Goal: Task Accomplishment & Management: Complete application form

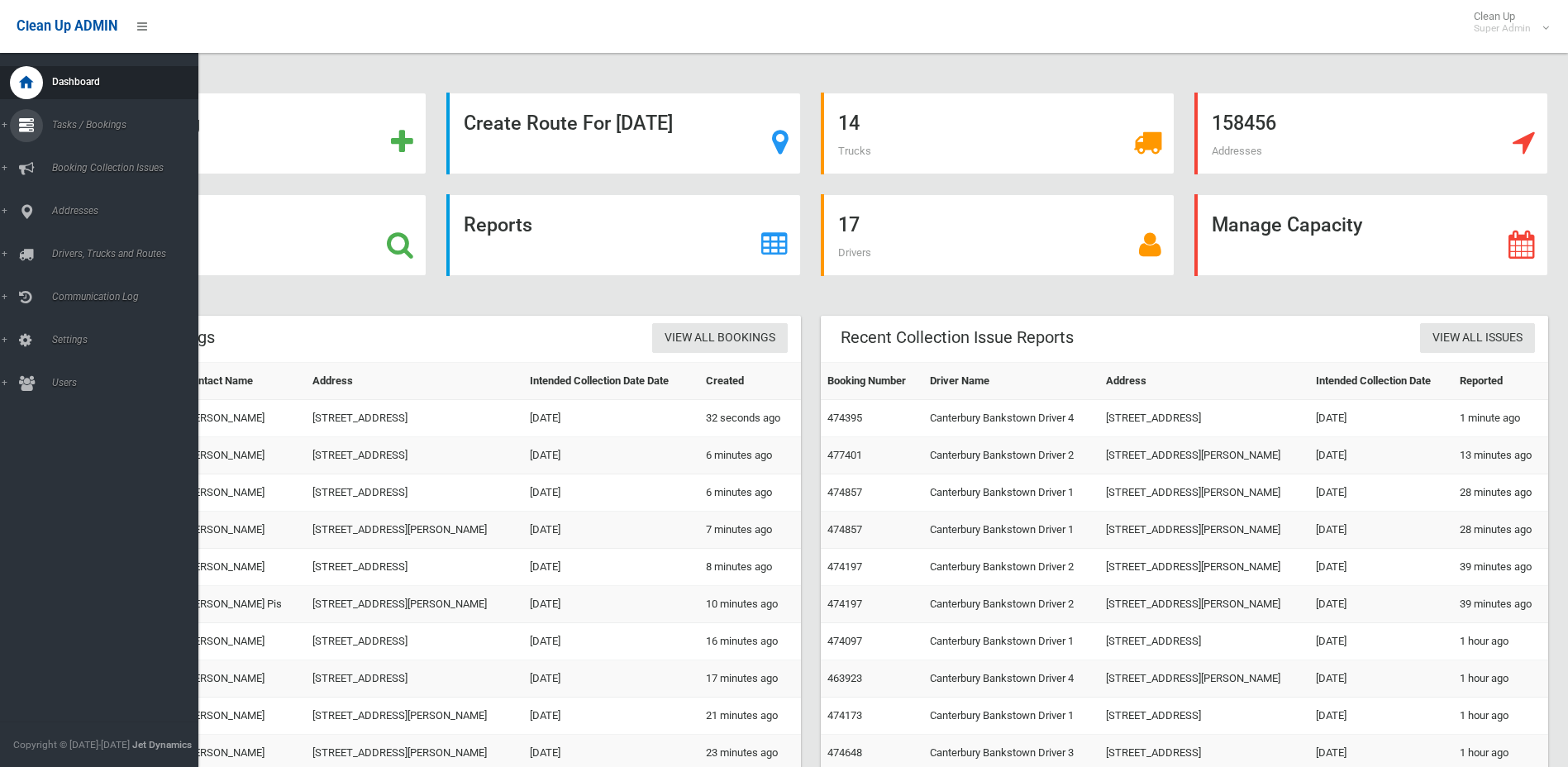
click at [0, 122] on link "Tasks / Bookings" at bounding box center [105, 125] width 211 height 33
click at [76, 236] on link "Search" at bounding box center [105, 246] width 211 height 23
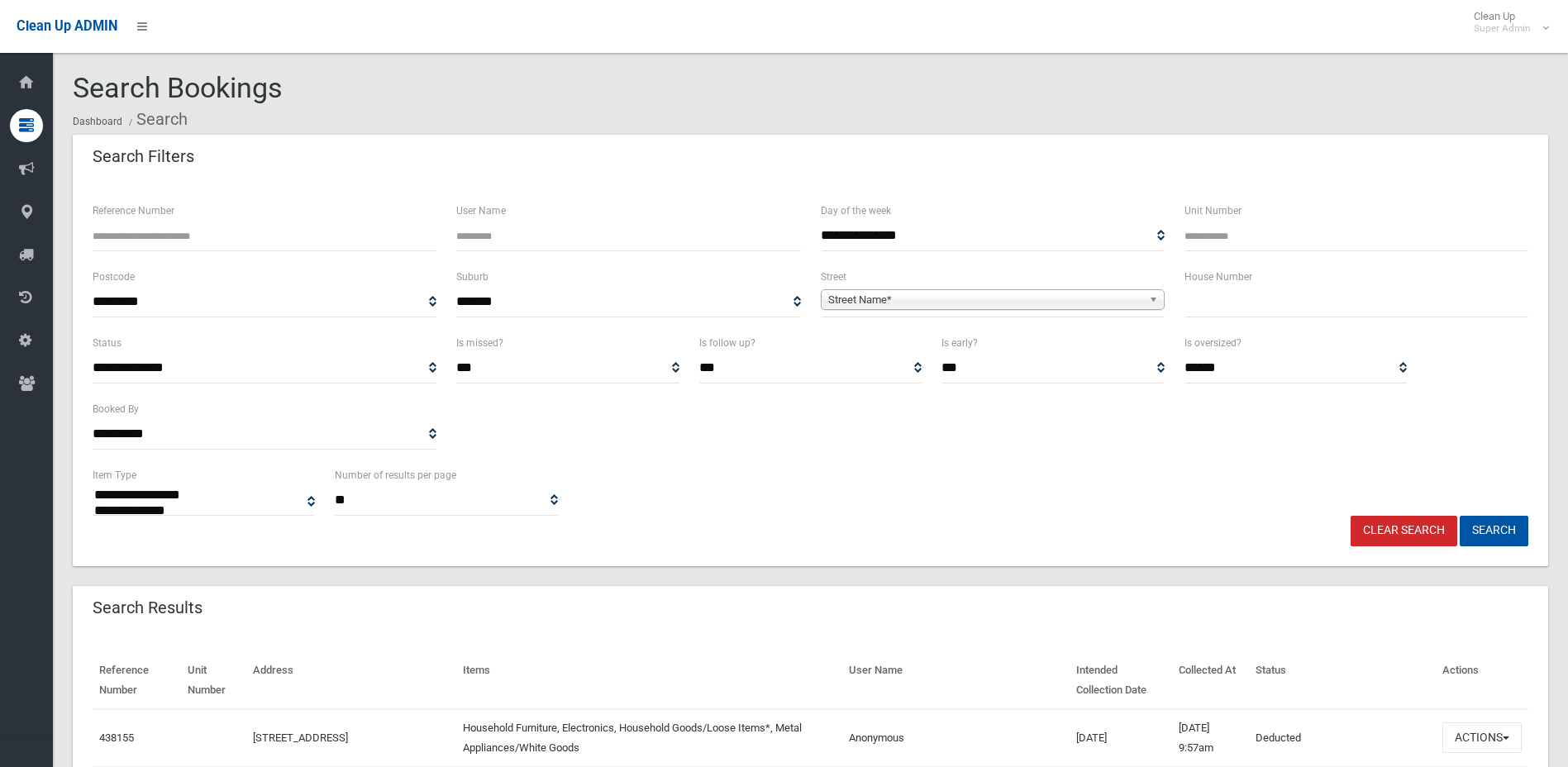
select select
click at [1228, 311] on input "text" at bounding box center [1356, 302] width 344 height 30
type input "**"
click at [991, 300] on span "Street Name*" at bounding box center [985, 300] width 314 height 20
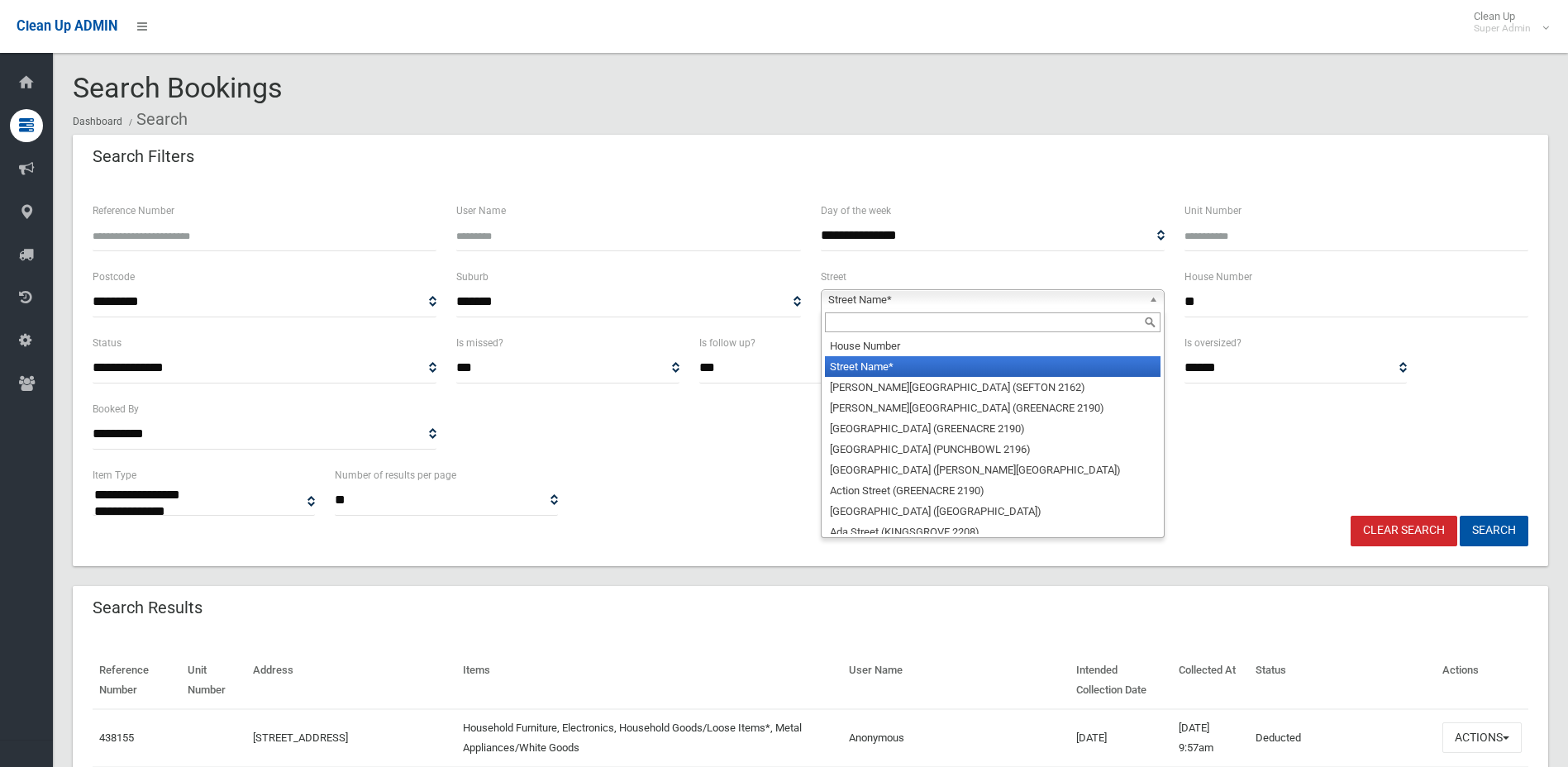
click at [883, 319] on input "text" at bounding box center [993, 323] width 336 height 20
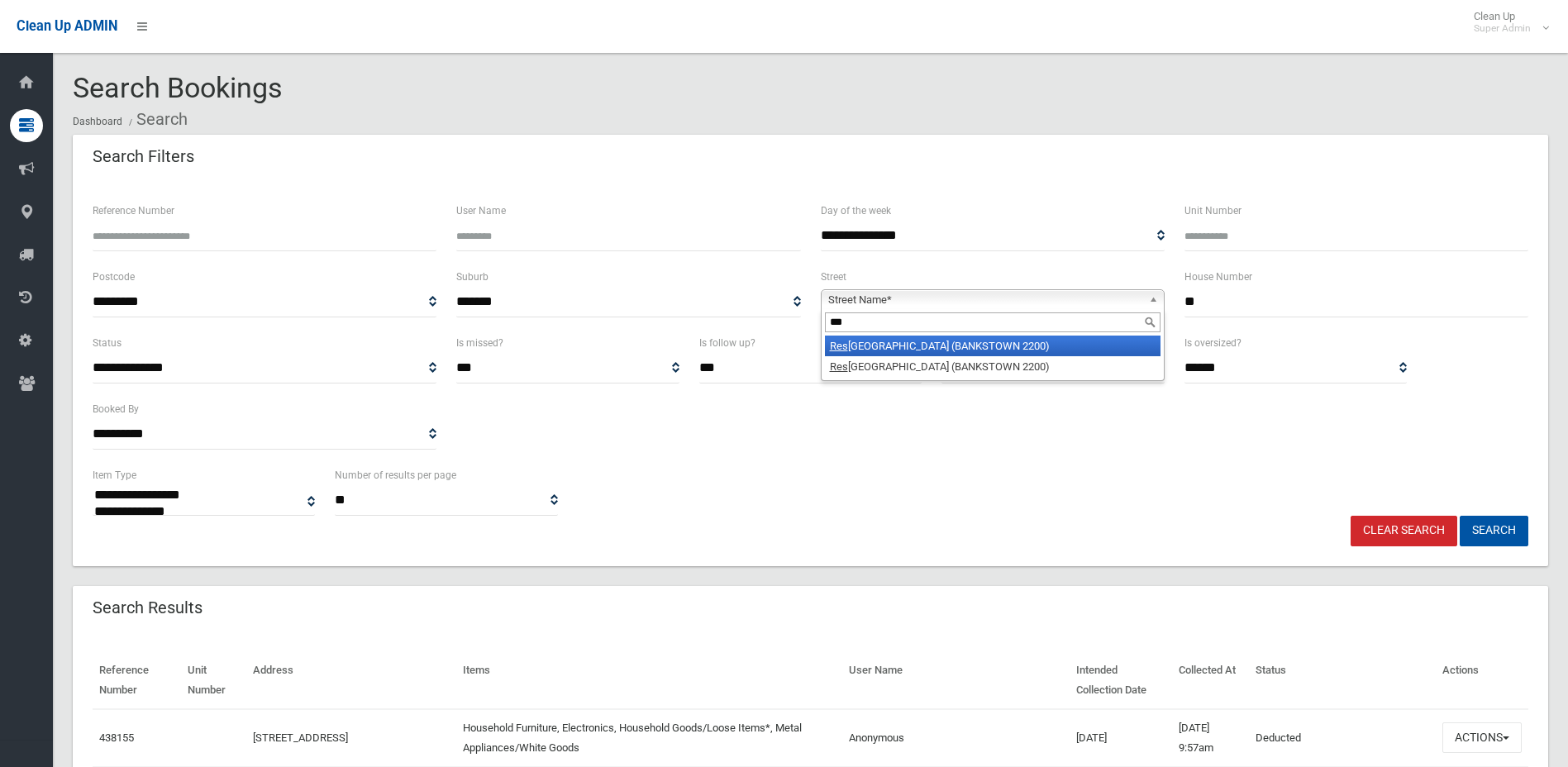
type input "***"
click at [894, 344] on li "Res thaven Road (BANKSTOWN 2200)" at bounding box center [993, 346] width 336 height 20
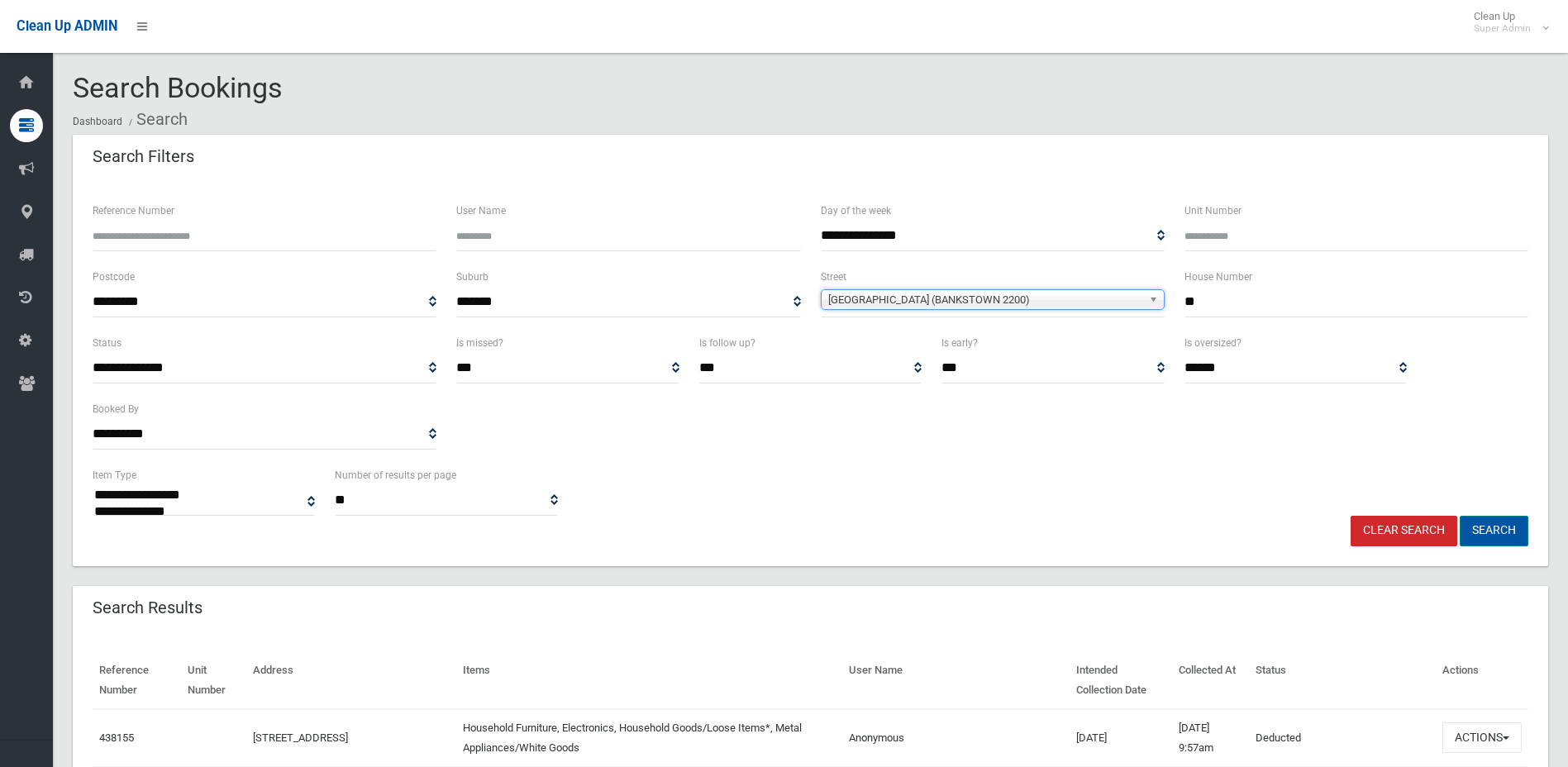
click at [1483, 530] on button "Search" at bounding box center [1494, 531] width 68 height 30
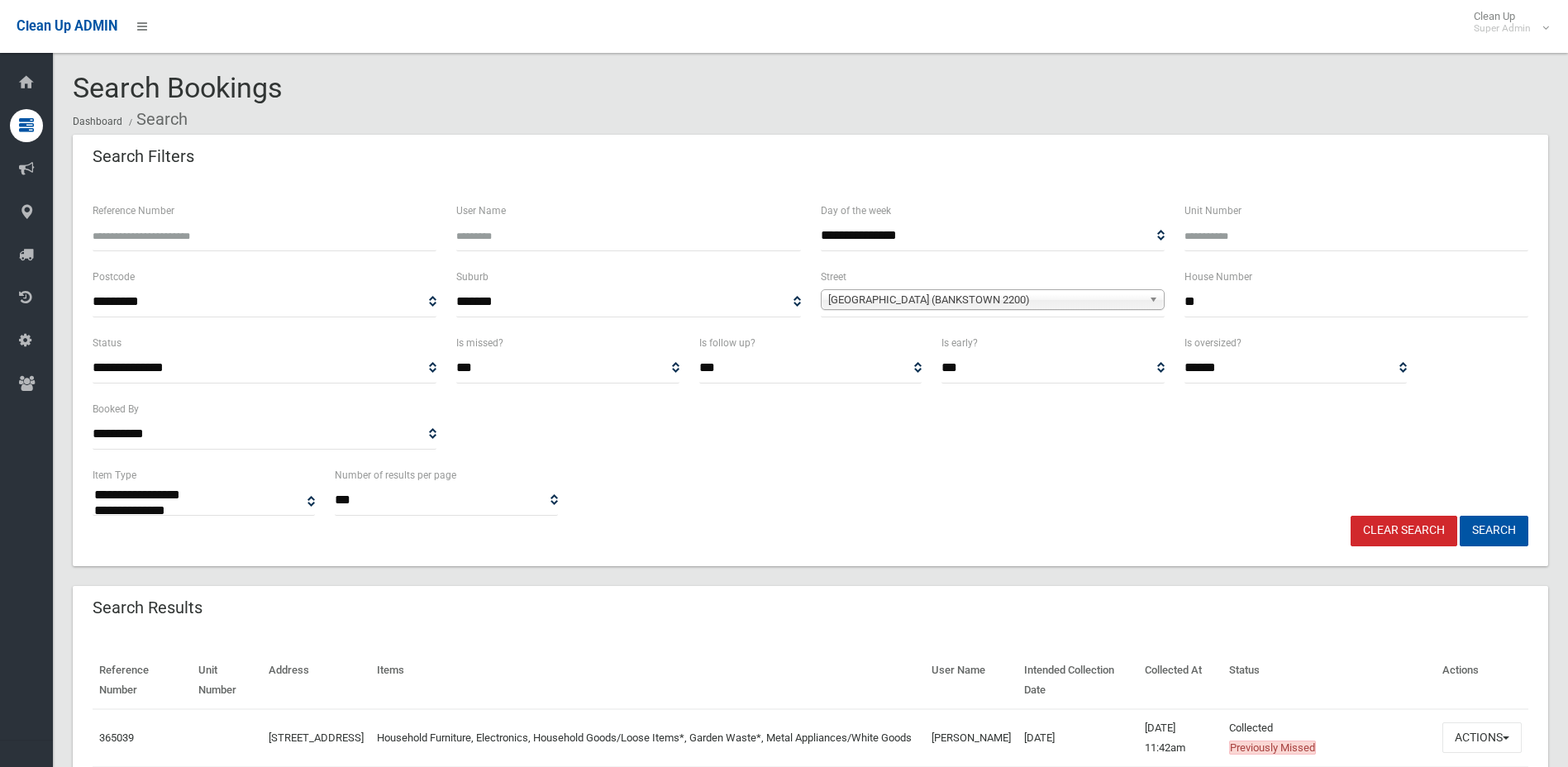
select select
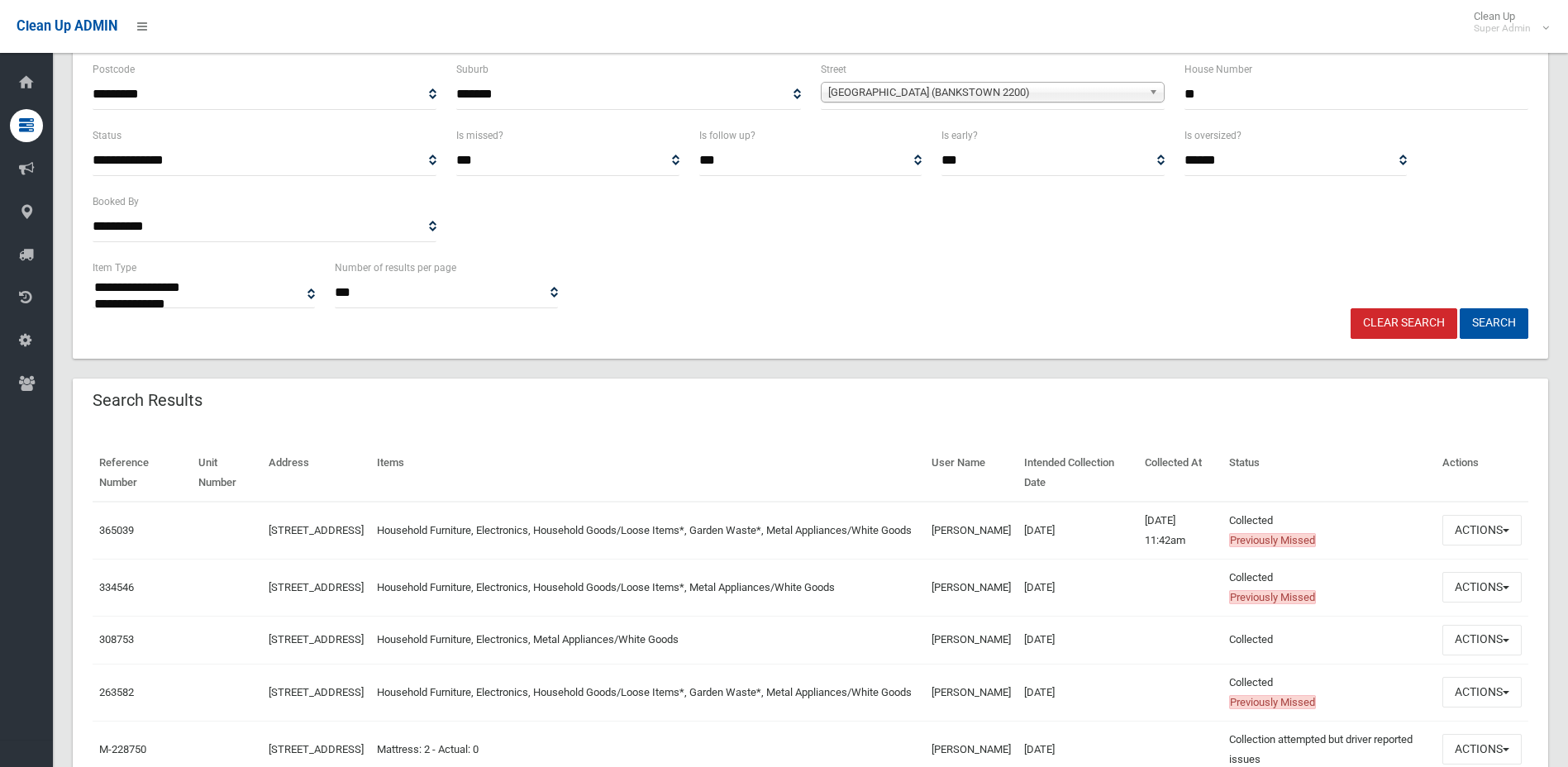
scroll to position [248, 0]
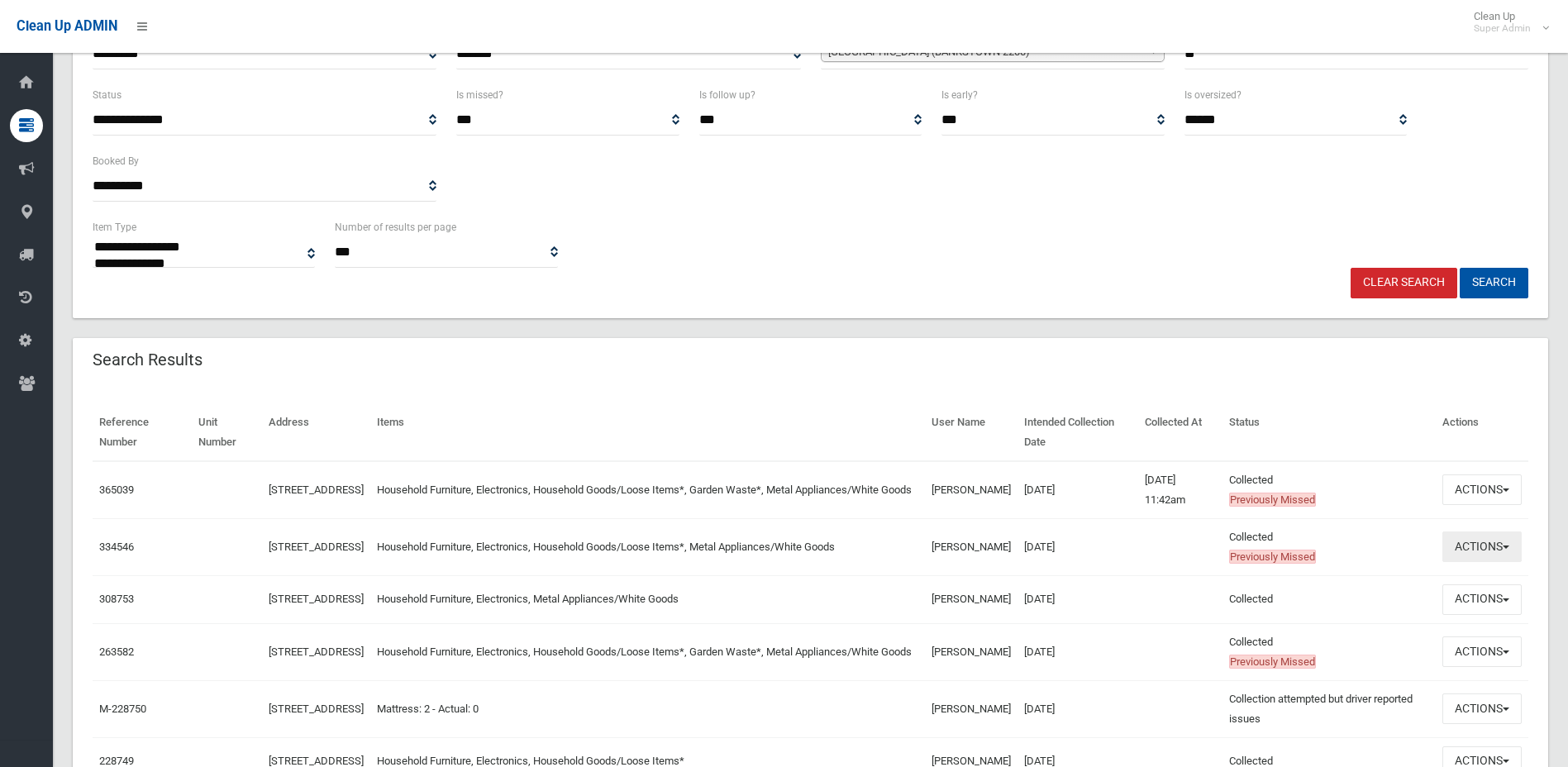
click at [1516, 549] on button "Actions" at bounding box center [1482, 547] width 79 height 30
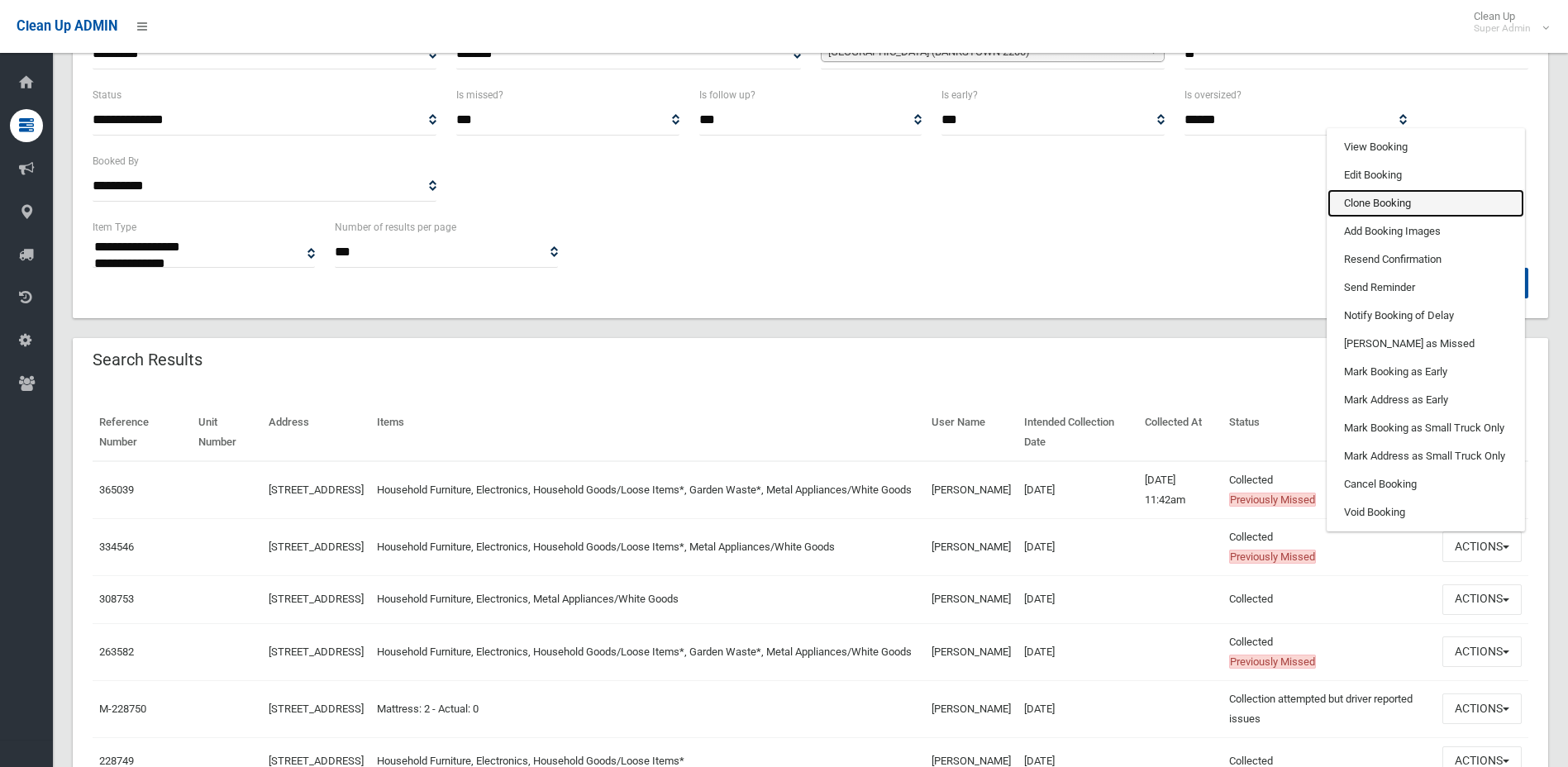
click at [1388, 198] on link "Clone Booking" at bounding box center [1426, 204] width 196 height 28
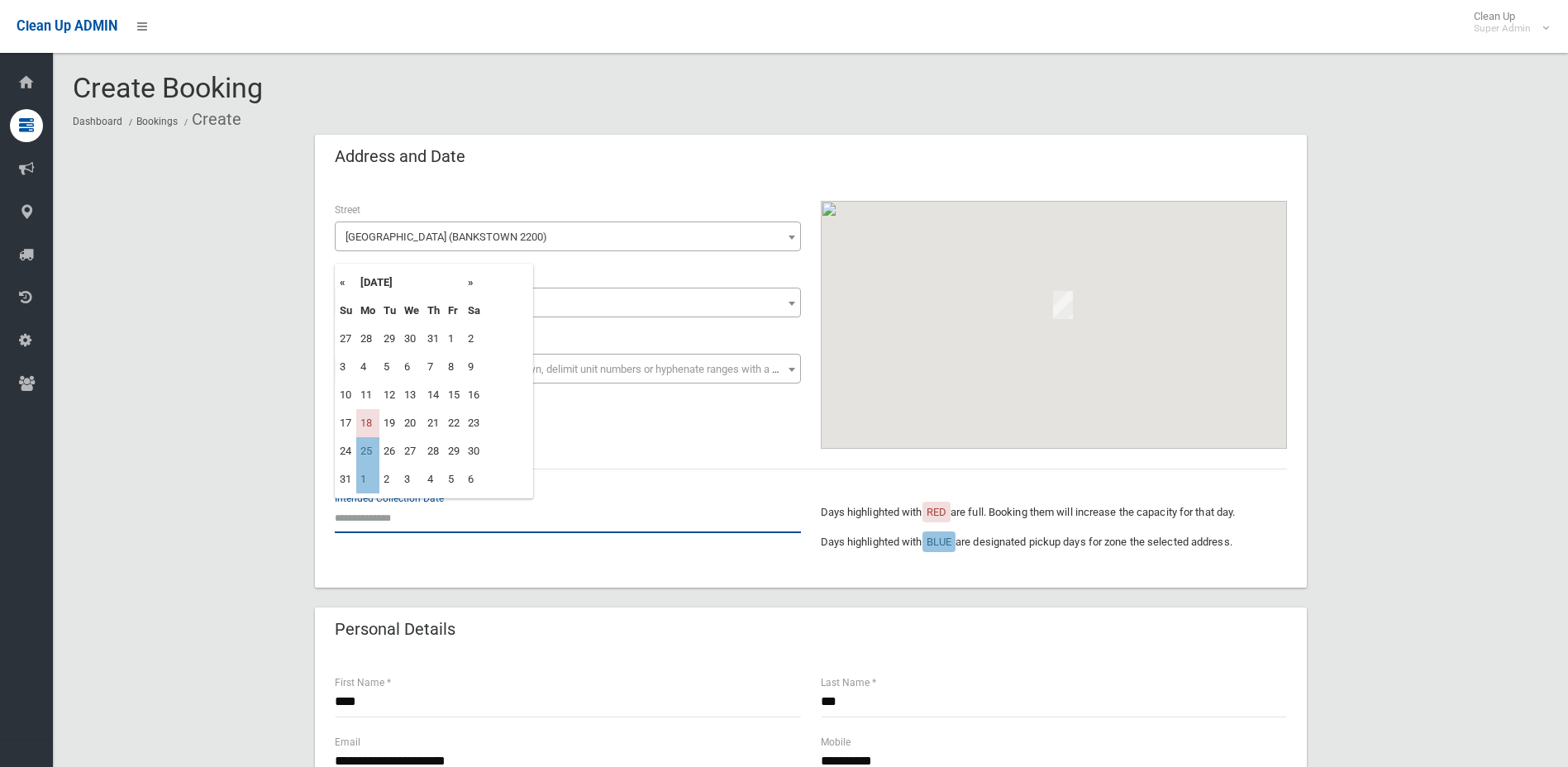
click at [432, 511] on input "text" at bounding box center [568, 518] width 467 height 30
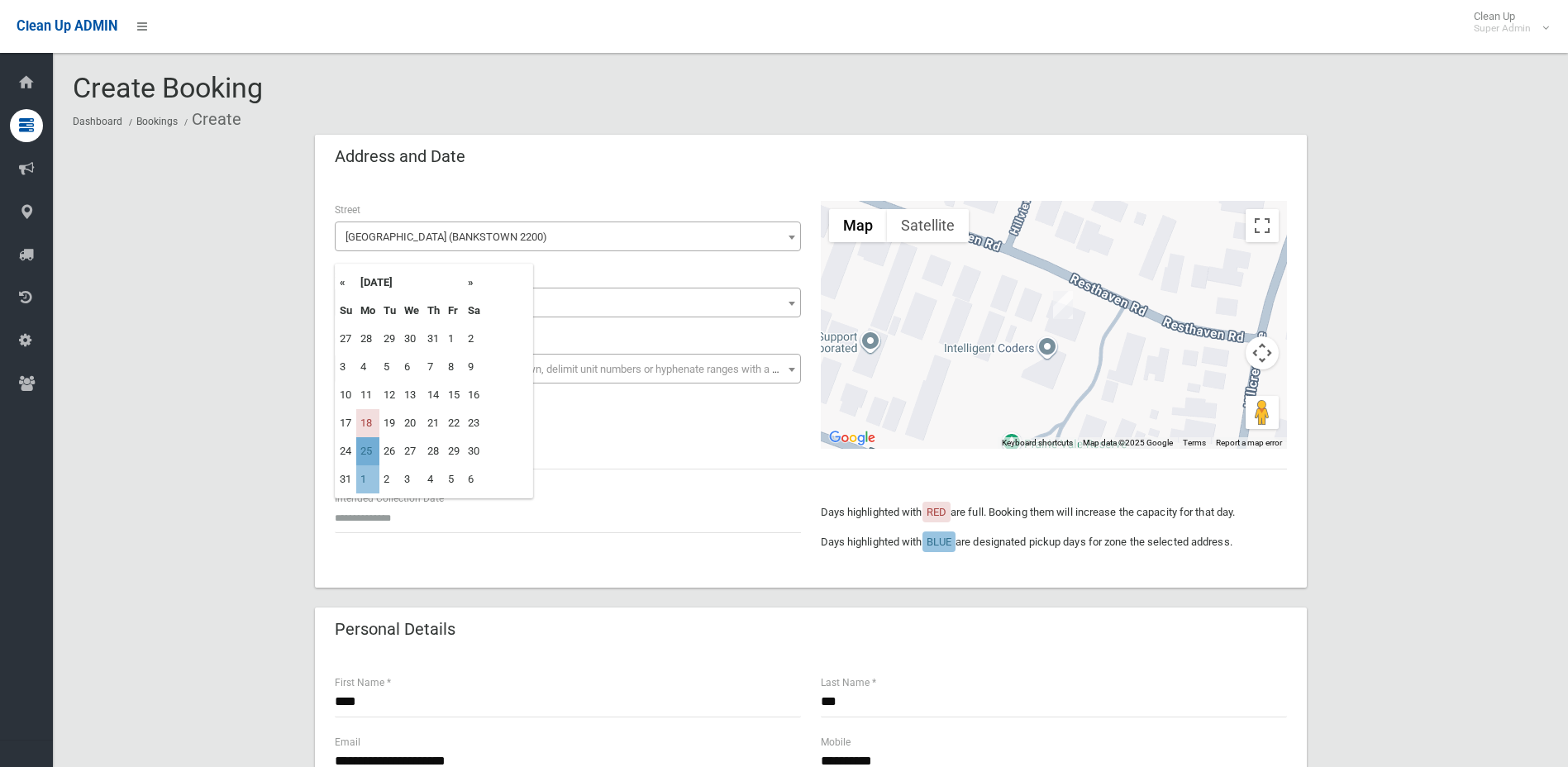
click at [368, 452] on td "25" at bounding box center [368, 451] width 23 height 28
type input "**********"
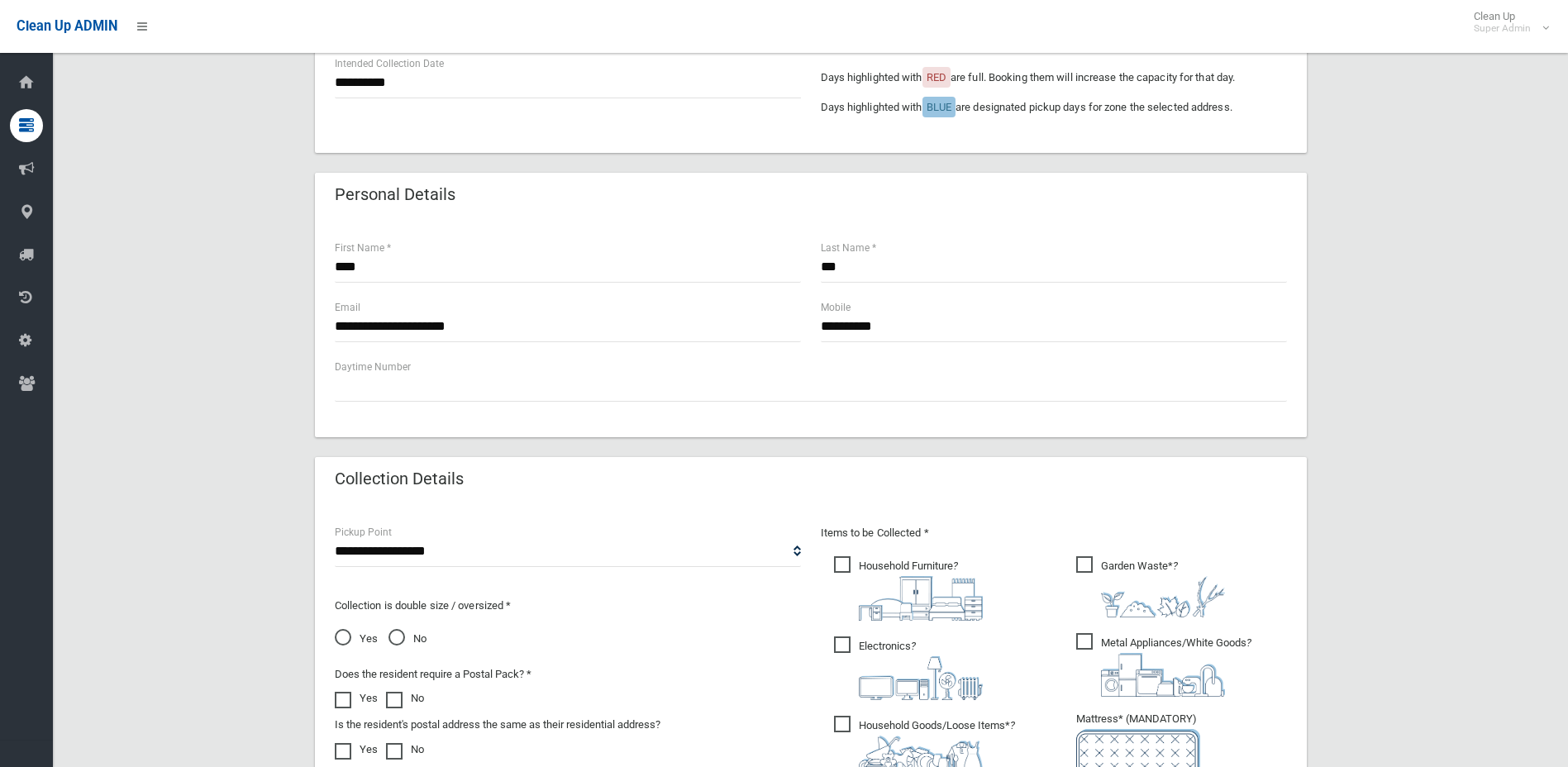
scroll to position [579, 0]
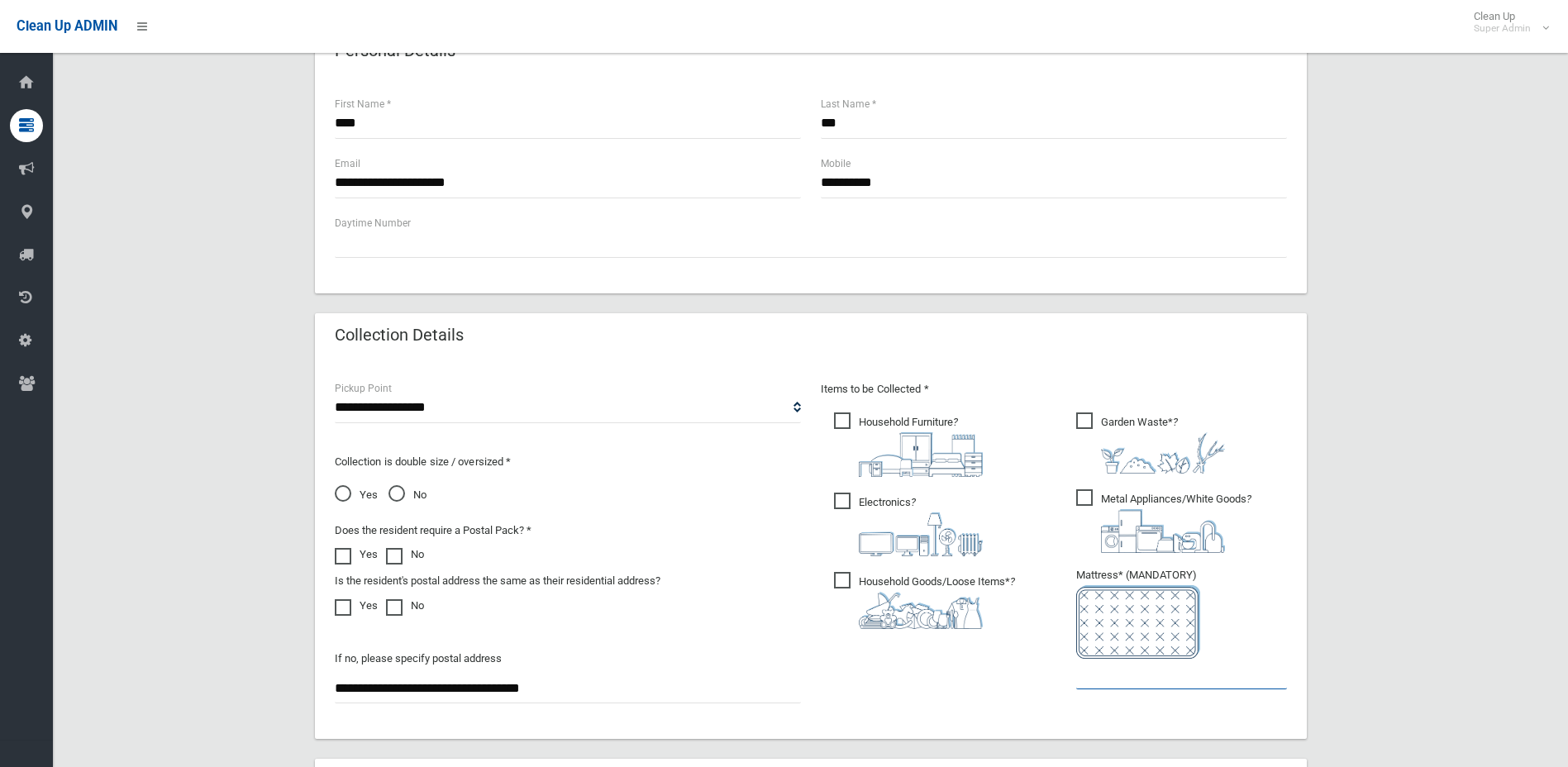
click at [1092, 673] on input "text" at bounding box center [1181, 674] width 211 height 30
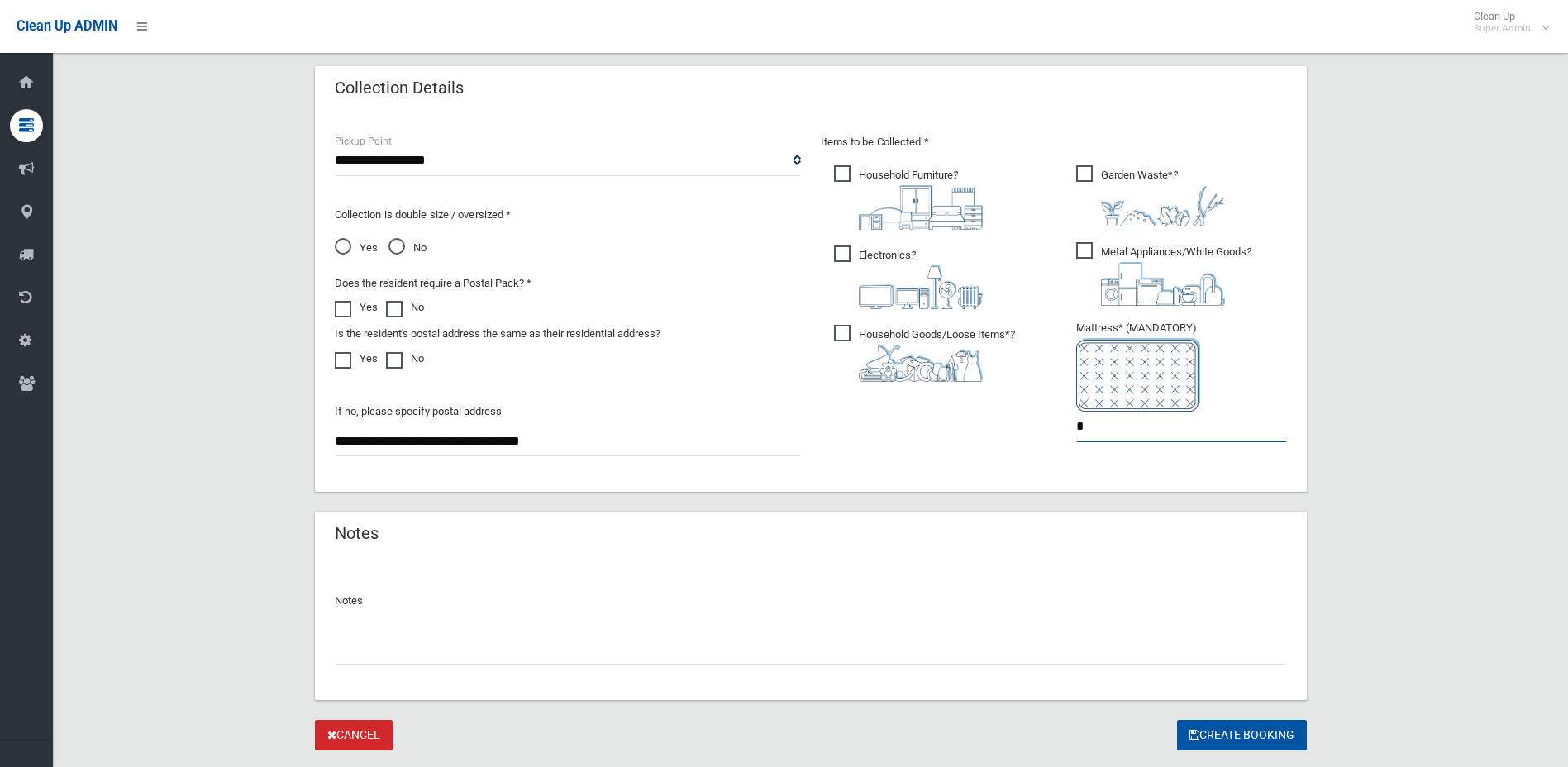
scroll to position [827, 0]
type input "*"
click at [1230, 734] on button "Create Booking" at bounding box center [1243, 734] width 130 height 30
